Goal: Navigation & Orientation: Find specific page/section

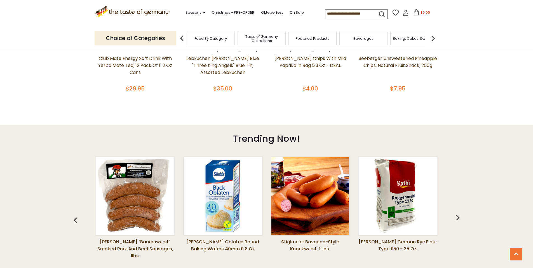
scroll to position [308, 0]
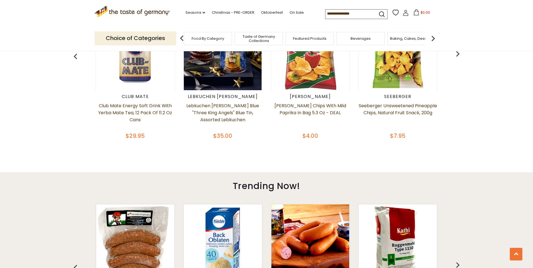
click at [271, 40] on span "Taste of Germany Collections" at bounding box center [258, 38] width 45 height 8
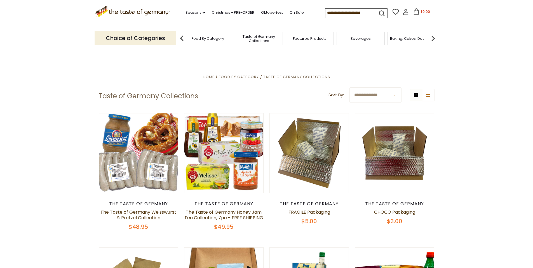
click at [311, 37] on span "Featured Products" at bounding box center [310, 38] width 34 height 4
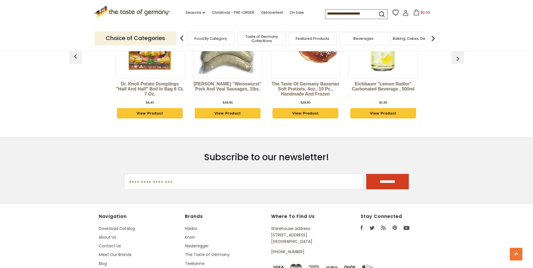
scroll to position [727, 0]
